Goal: Entertainment & Leisure: Consume media (video, audio)

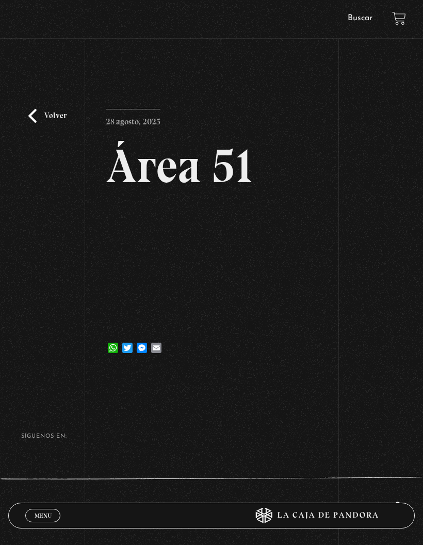
scroll to position [26, 0]
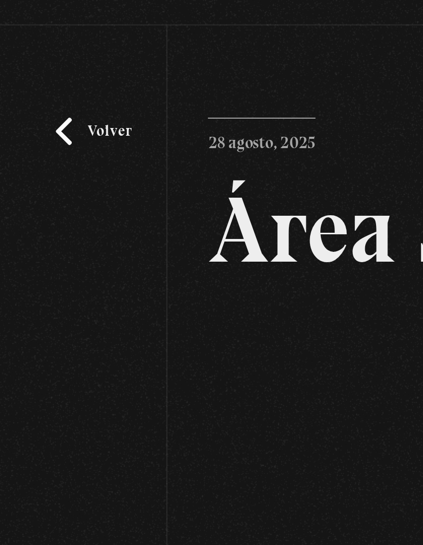
click at [38, 99] on link "Volver" at bounding box center [47, 93] width 38 height 14
click at [26, 95] on div "Volver 28 agosto, 2025 Área 51 WhatsApp Twitter Messenger Email" at bounding box center [211, 191] width 423 height 318
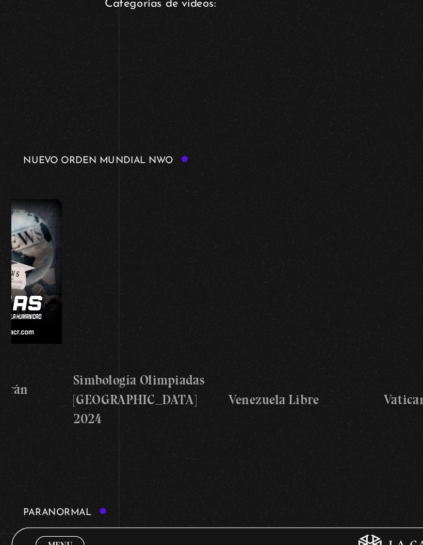
scroll to position [0, 1511]
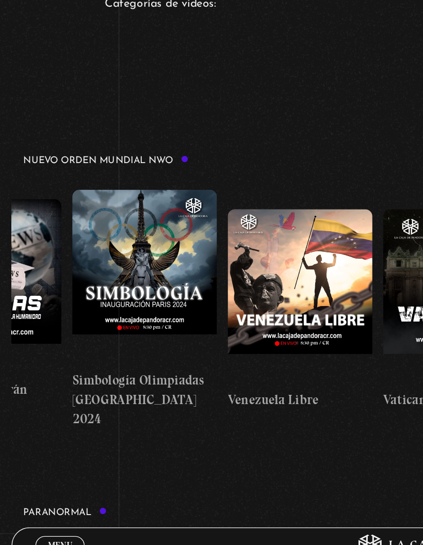
click at [128, 262] on figure at bounding box center [103, 324] width 103 height 124
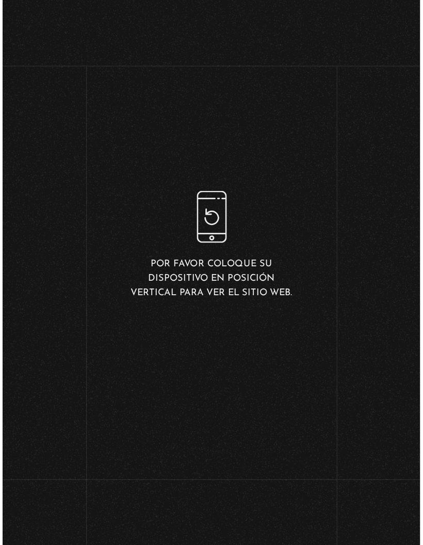
scroll to position [154, 0]
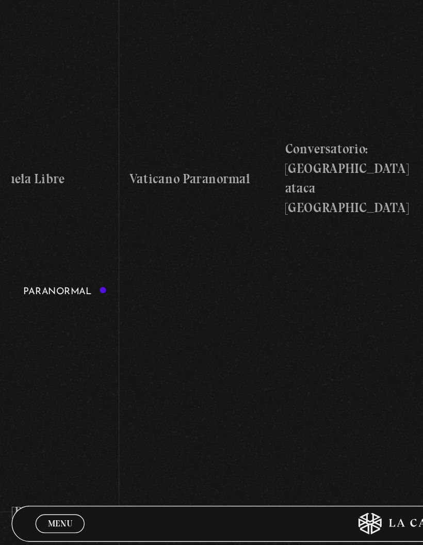
scroll to position [0, 1684]
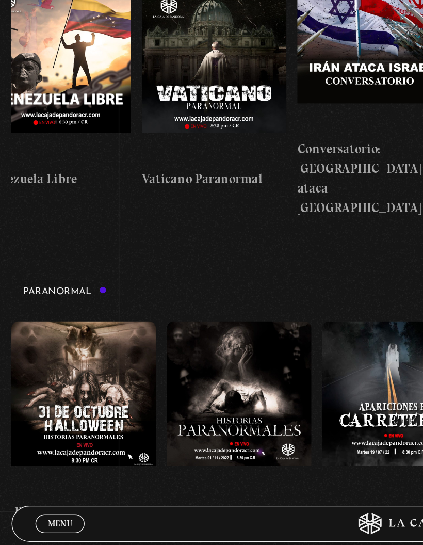
click at [166, 170] on figure at bounding box center [152, 196] width 103 height 124
